Goal: Task Accomplishment & Management: Use online tool/utility

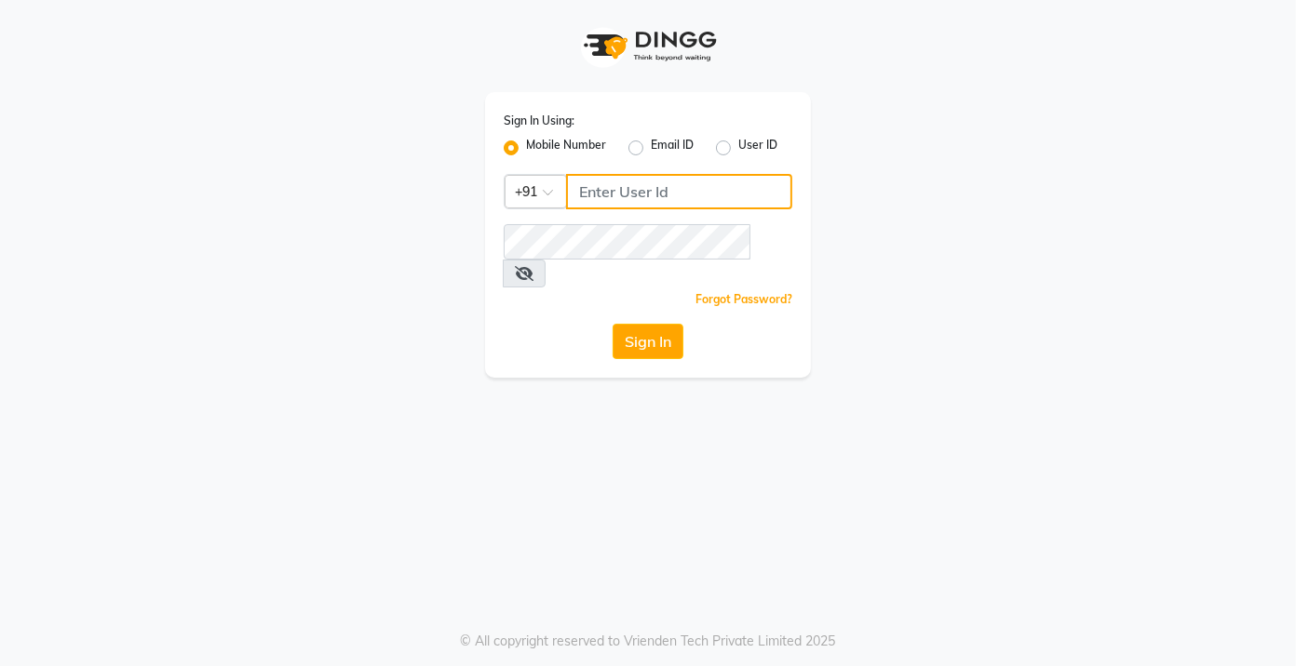
drag, startPoint x: 697, startPoint y: 205, endPoint x: 719, endPoint y: 202, distance: 22.5
click at [697, 205] on input "Username" at bounding box center [679, 191] width 226 height 35
type input "7022410823"
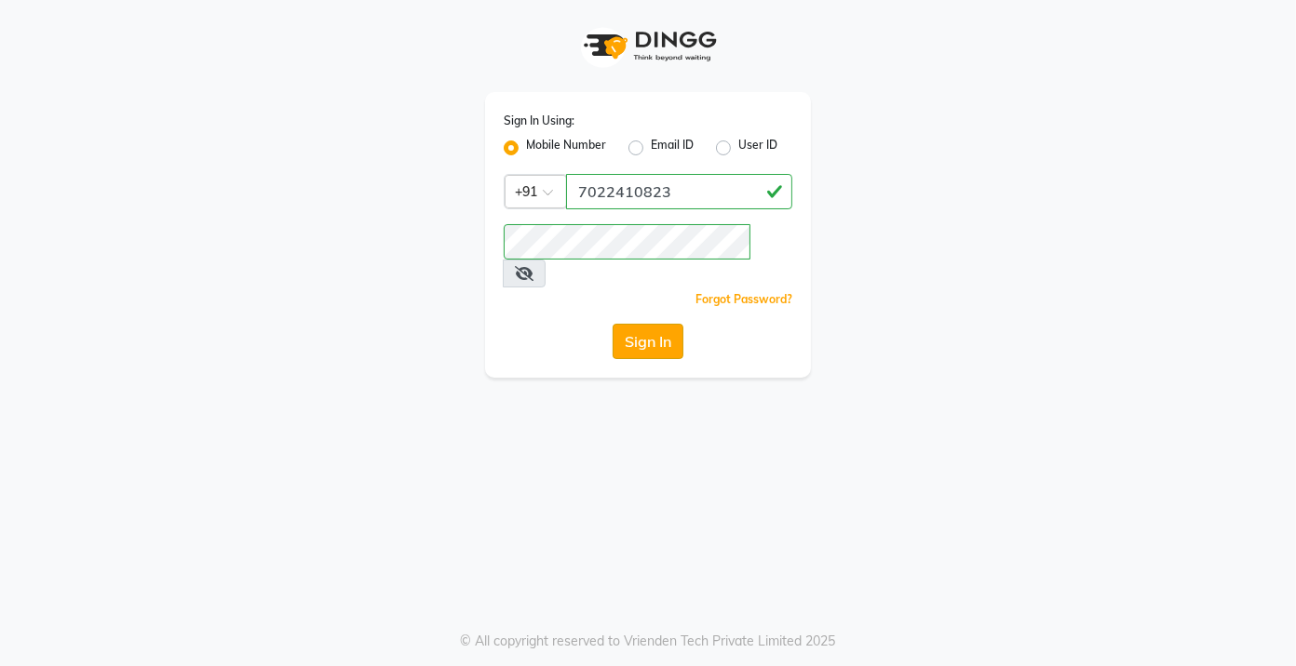
click at [653, 324] on button "Sign In" at bounding box center [647, 341] width 71 height 35
